Goal: Subscribe to service/newsletter

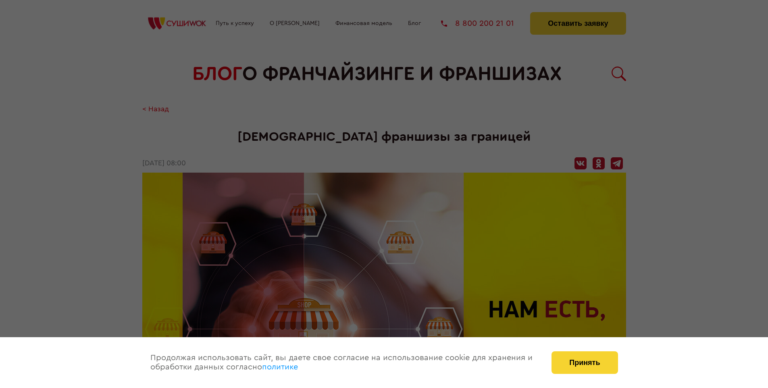
scroll to position [994, 0]
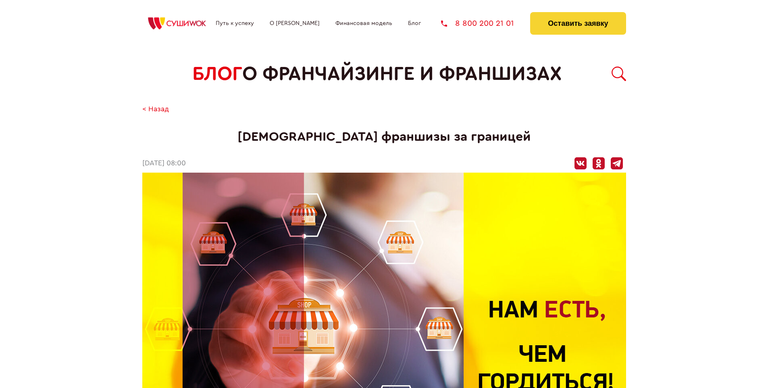
scroll to position [994, 0]
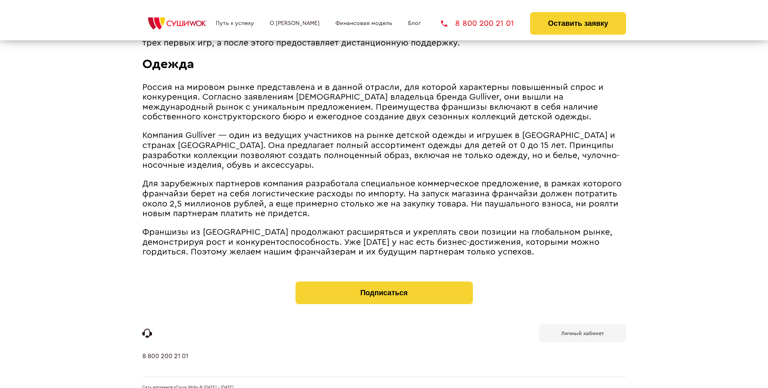
click at [582, 330] on b "Личный кабинет" at bounding box center [582, 332] width 43 height 5
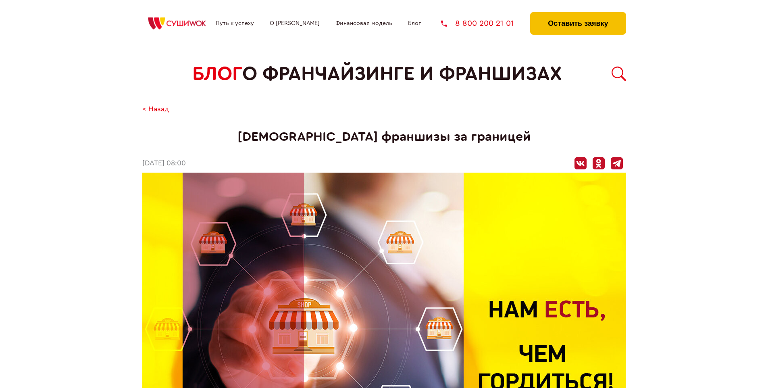
click at [577, 14] on button "Оставить заявку" at bounding box center [578, 23] width 96 height 23
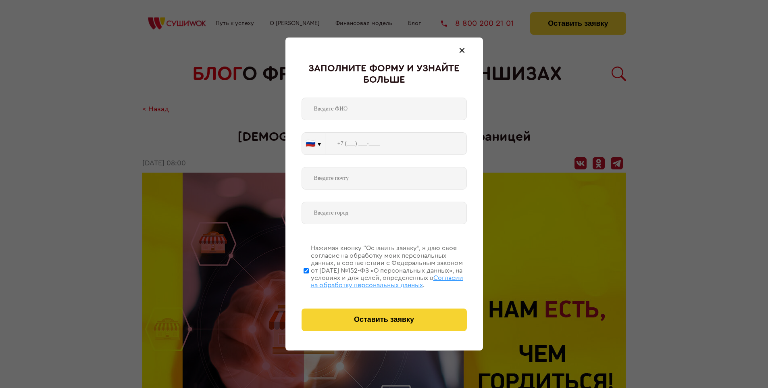
click at [374, 280] on span "Согласии на обработку персональных данных" at bounding box center [387, 281] width 152 height 14
click at [309, 280] on input "Нажимая кнопку “Оставить заявку”, я даю свое согласие на обработку моих персона…" at bounding box center [305, 270] width 5 height 64
checkbox input "false"
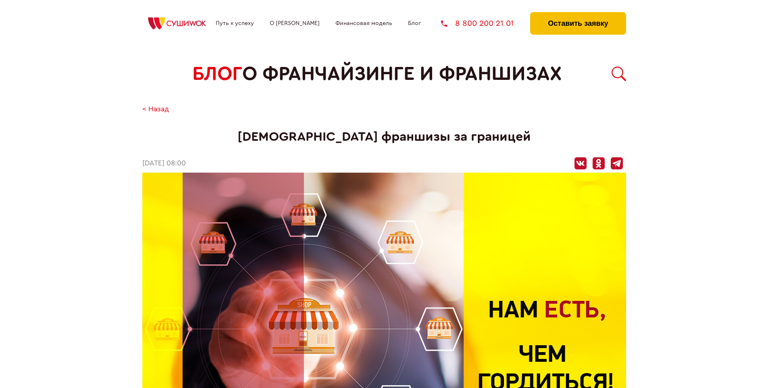
click at [577, 14] on button "Оставить заявку" at bounding box center [578, 23] width 96 height 23
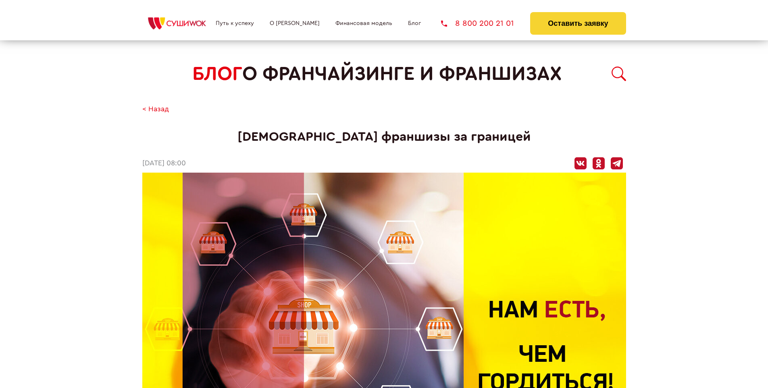
scroll to position [994, 0]
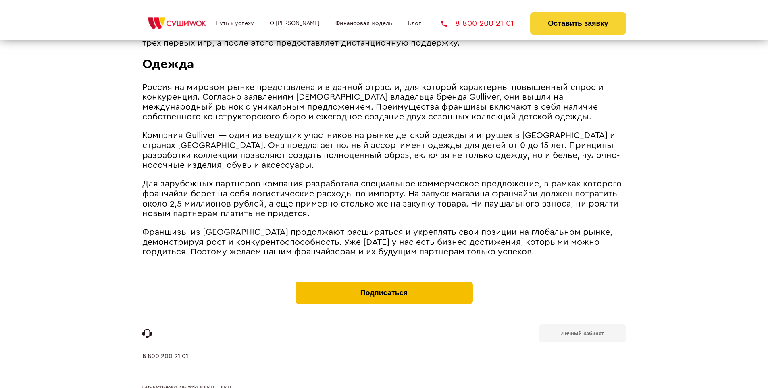
click at [384, 281] on button "Подписаться" at bounding box center [383, 292] width 177 height 23
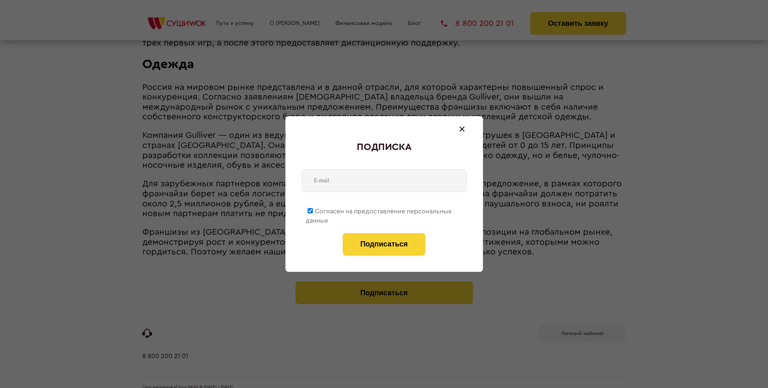
click at [379, 210] on span "Согласен на предоставление персональных данных" at bounding box center [378, 216] width 146 height 16
click at [313, 210] on input "Согласен на предоставление персональных данных" at bounding box center [309, 210] width 5 height 5
checkbox input "false"
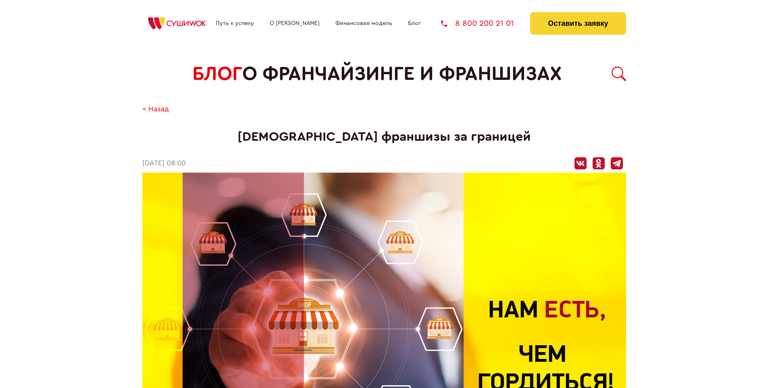
scroll to position [994, 0]
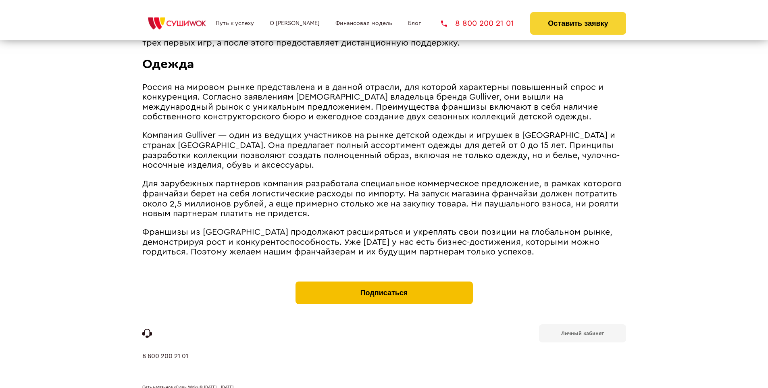
click at [384, 281] on button "Подписаться" at bounding box center [383, 292] width 177 height 23
